Goal: Transaction & Acquisition: Book appointment/travel/reservation

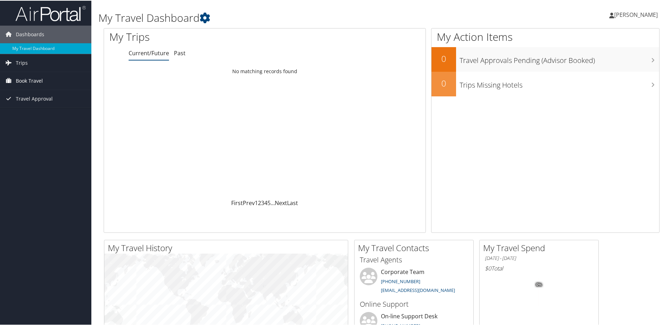
click at [51, 84] on link "Book Travel" at bounding box center [45, 80] width 91 height 18
click at [40, 117] on link "Book/Manage Online Trips" at bounding box center [45, 115] width 91 height 11
